Goal: Find specific page/section: Find specific page/section

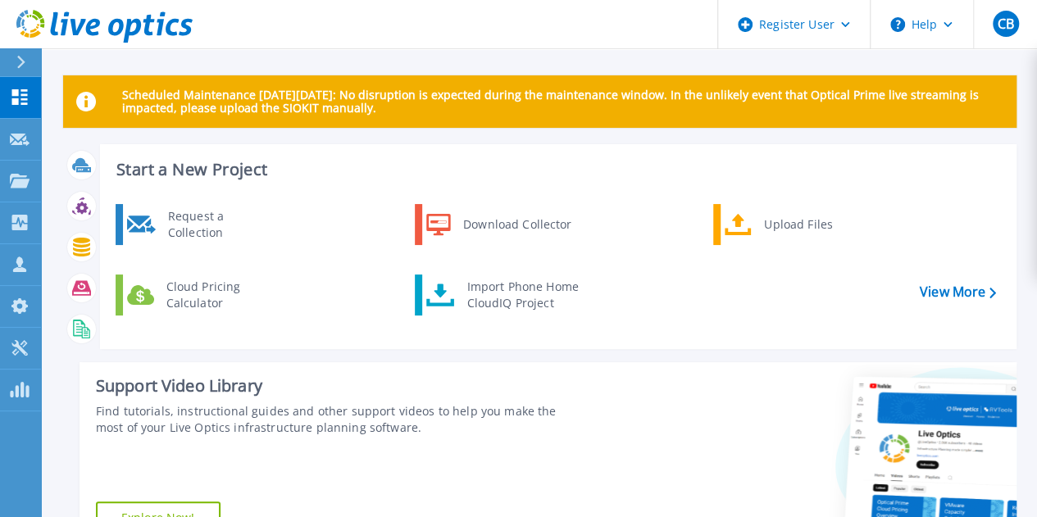
click at [40, 57] on div at bounding box center [28, 62] width 26 height 28
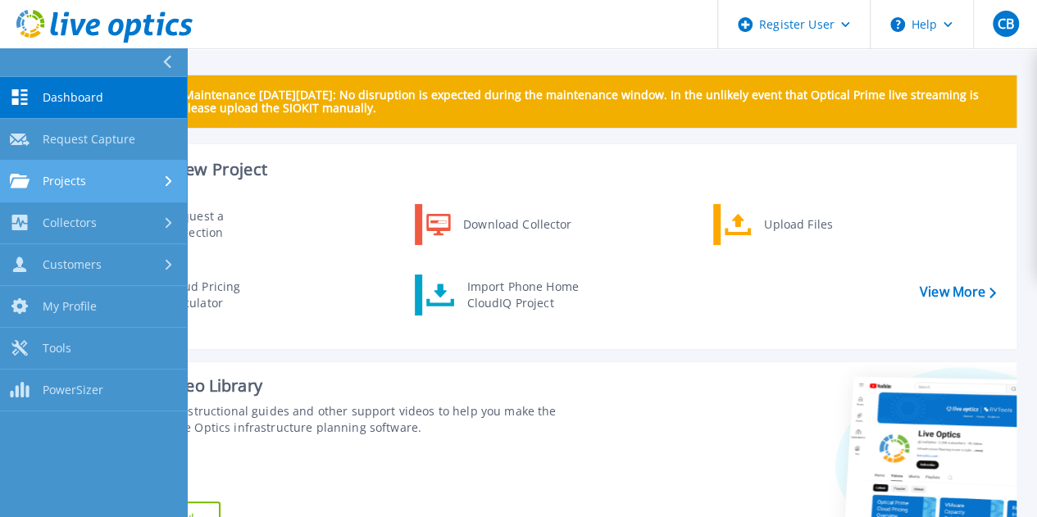
click at [57, 182] on span "Projects" at bounding box center [64, 181] width 43 height 15
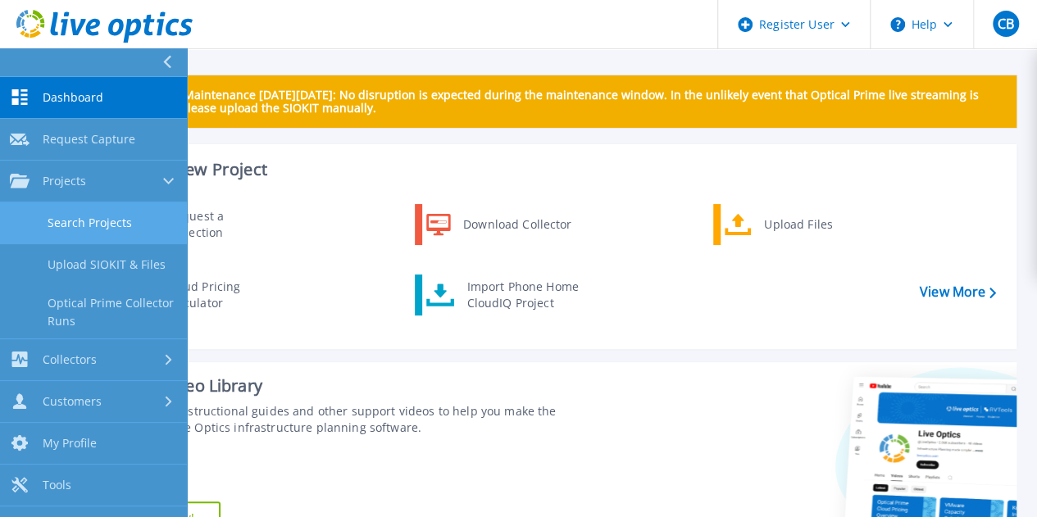
click at [98, 229] on link "Search Projects" at bounding box center [93, 224] width 187 height 42
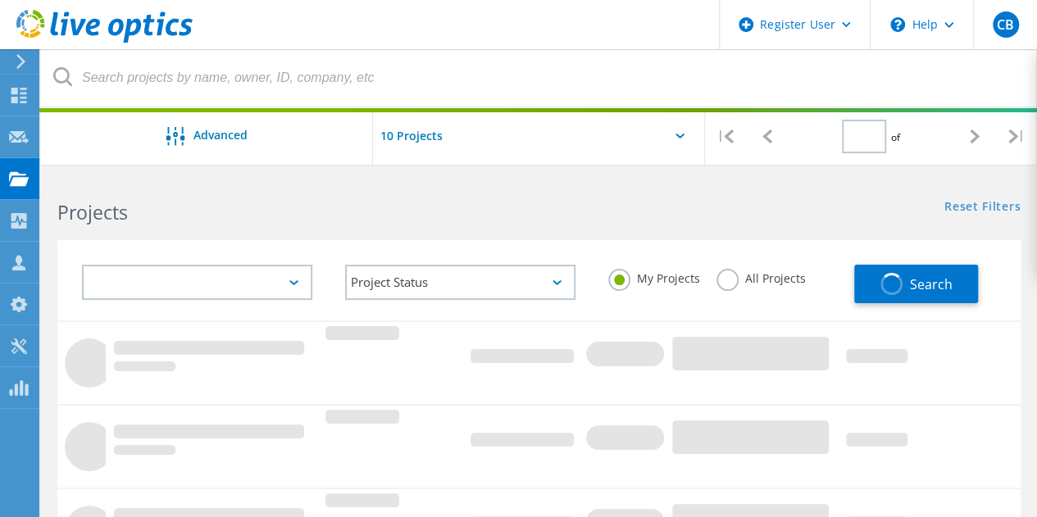
type input "1"
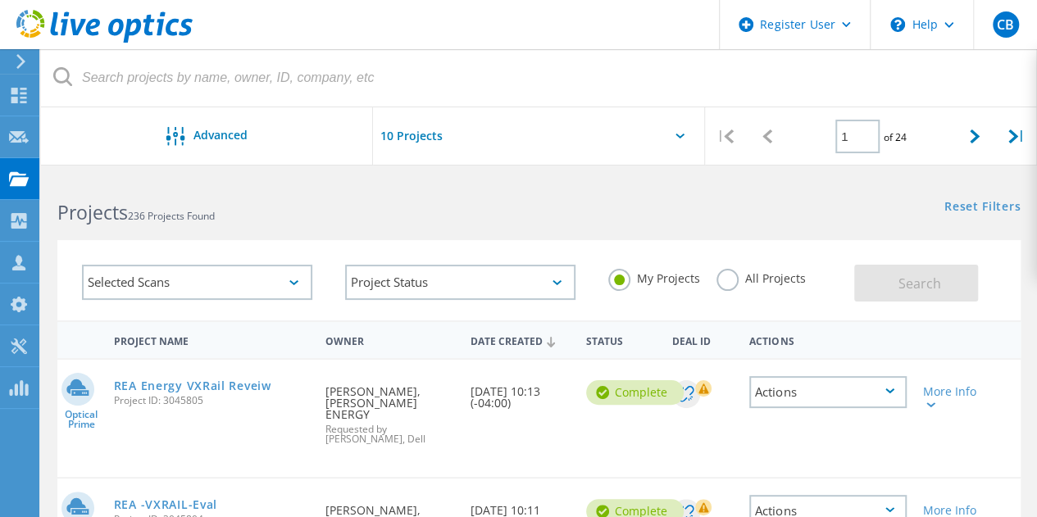
click at [717, 290] on div "All Projects" at bounding box center [761, 281] width 89 height 24
click at [722, 283] on label "All Projects" at bounding box center [761, 277] width 89 height 16
click at [0, 0] on input "All Projects" at bounding box center [0, 0] width 0 height 0
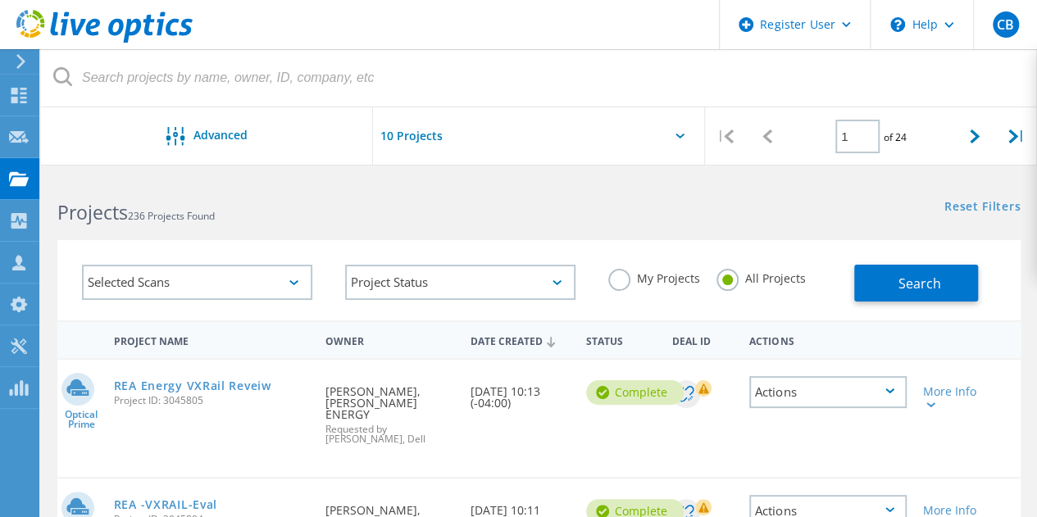
click at [586, 121] on div at bounding box center [539, 140] width 332 height 67
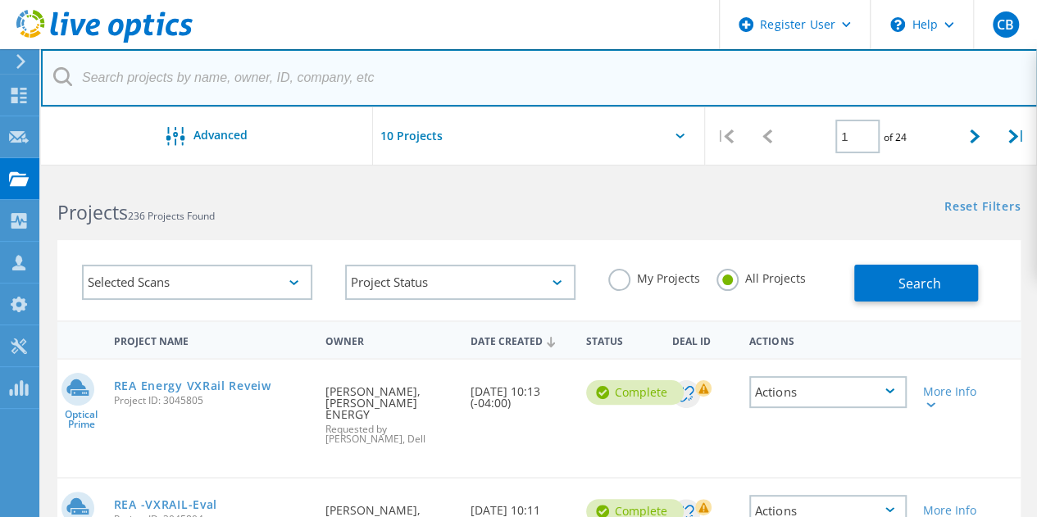
click at [562, 72] on input "text" at bounding box center [539, 77] width 997 height 57
paste input ""Todd Olson" <tolson@burnhamholdings.com>"
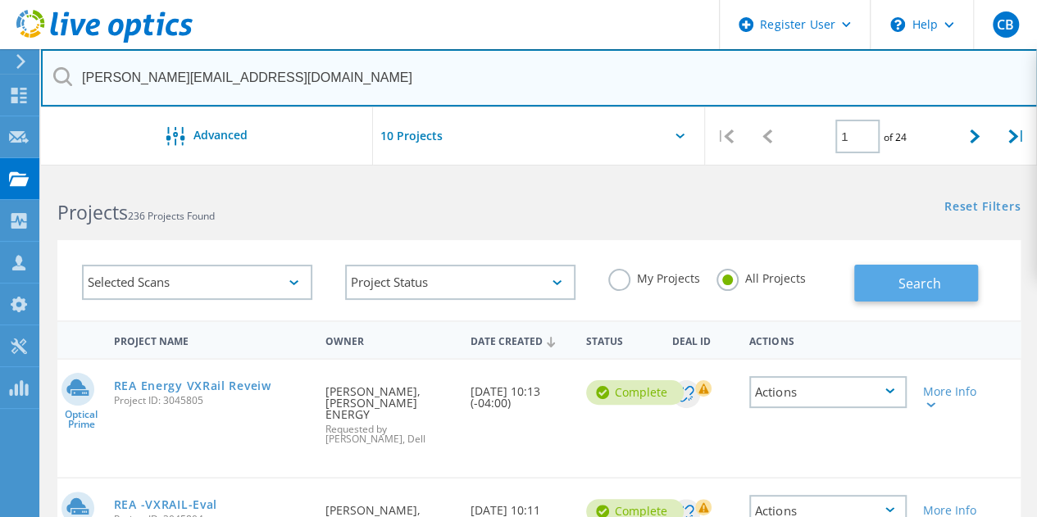
type input "tolson@burnhamholdings.com"
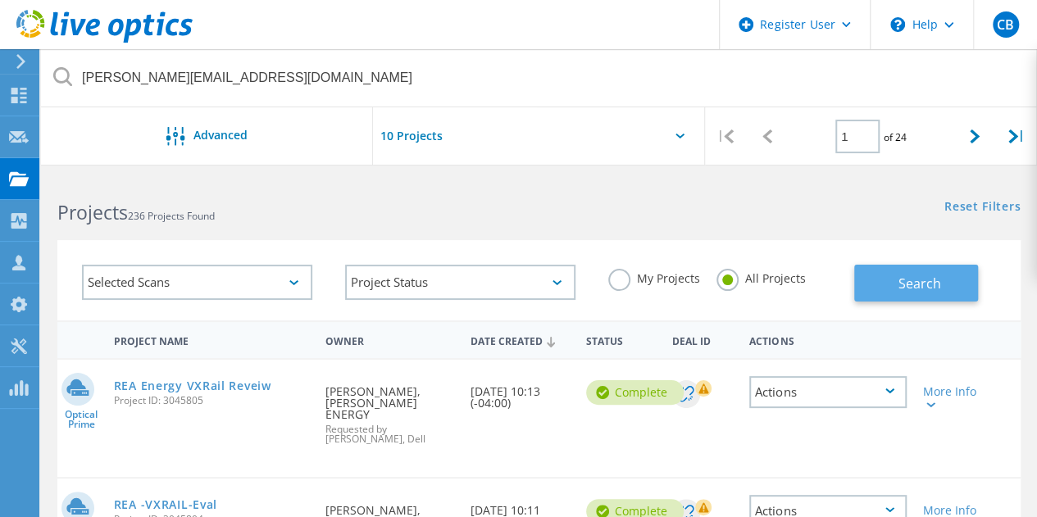
click at [907, 282] on span "Search" at bounding box center [920, 284] width 43 height 18
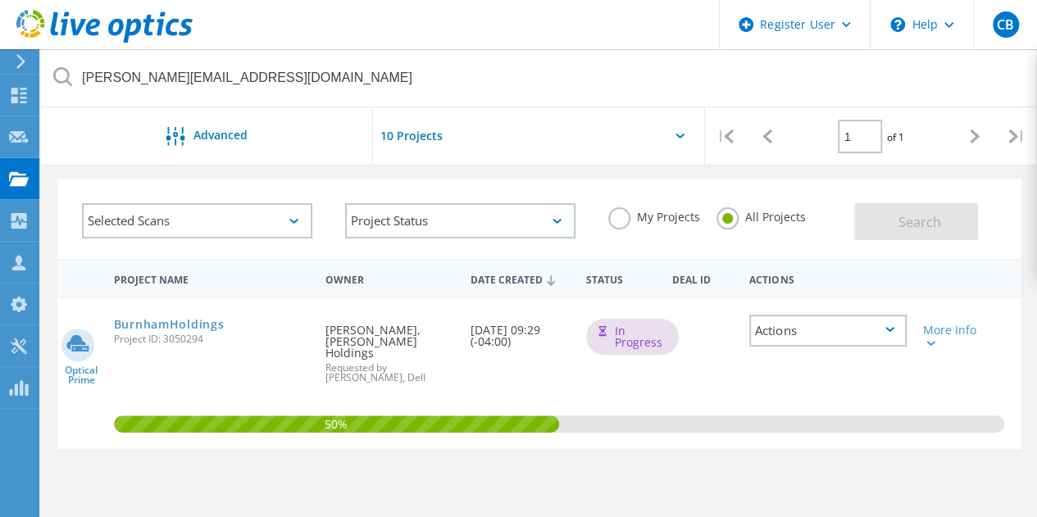
scroll to position [62, 0]
